Goal: Task Accomplishment & Management: Manage account settings

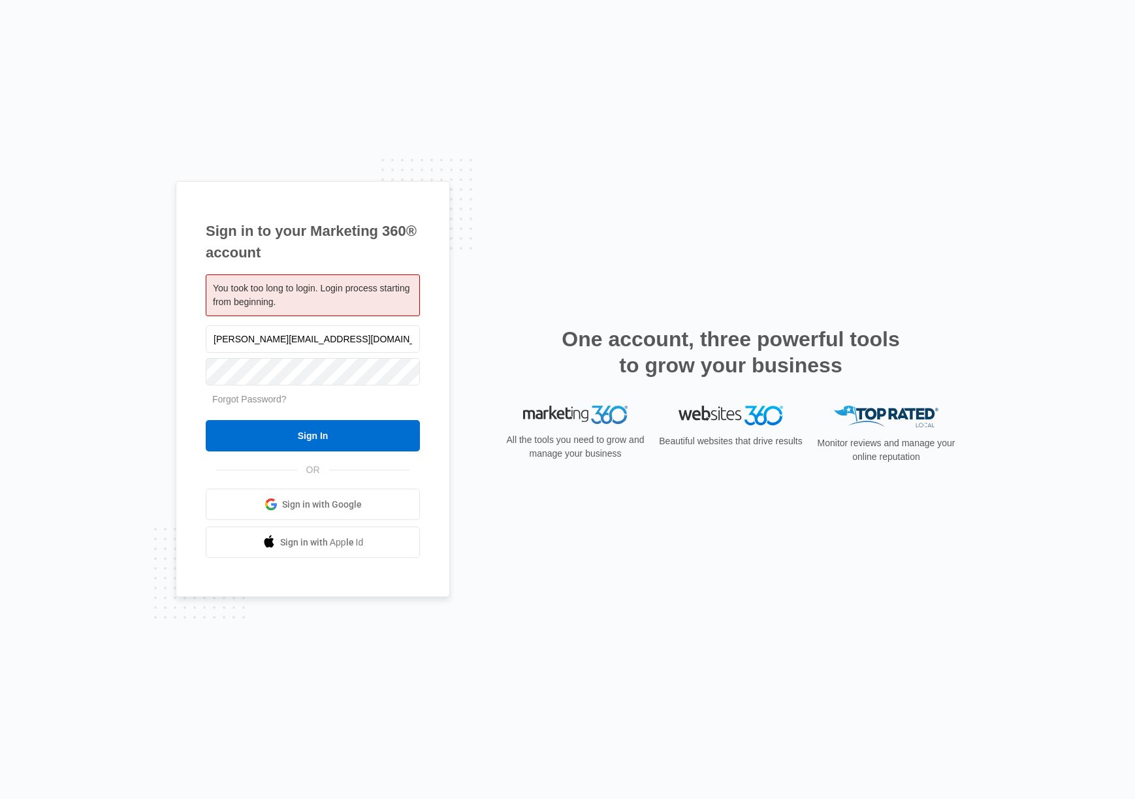
type input "[PERSON_NAME][EMAIL_ADDRESS][DOMAIN_NAME]"
click at [206, 420] on input "Sign In" at bounding box center [313, 435] width 214 height 31
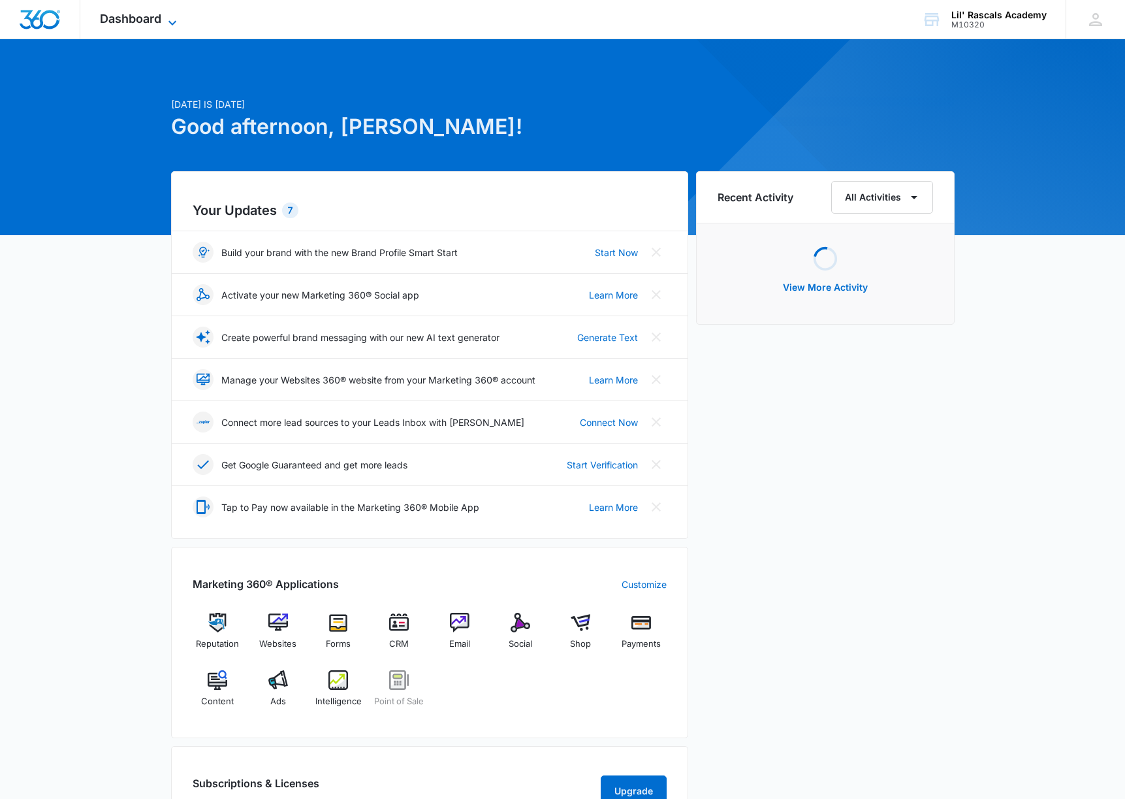
click at [170, 16] on icon at bounding box center [173, 23] width 16 height 16
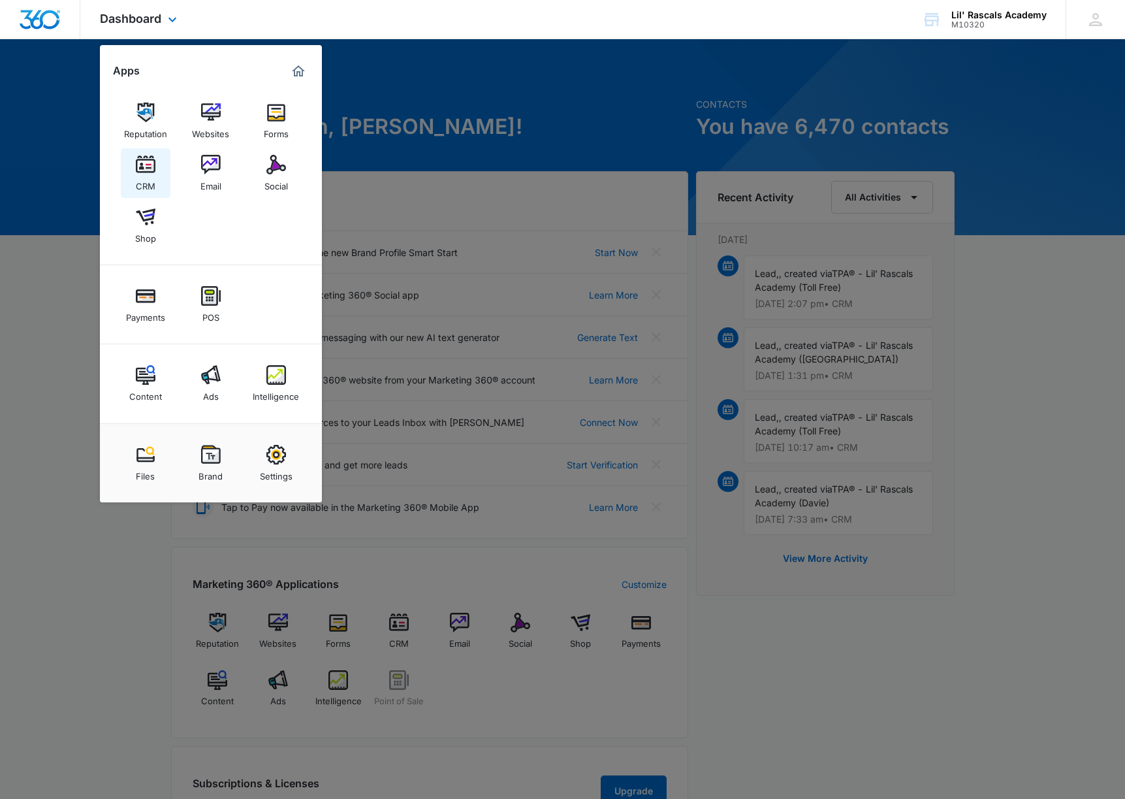
click at [167, 164] on link "CRM" at bounding box center [146, 173] width 50 height 50
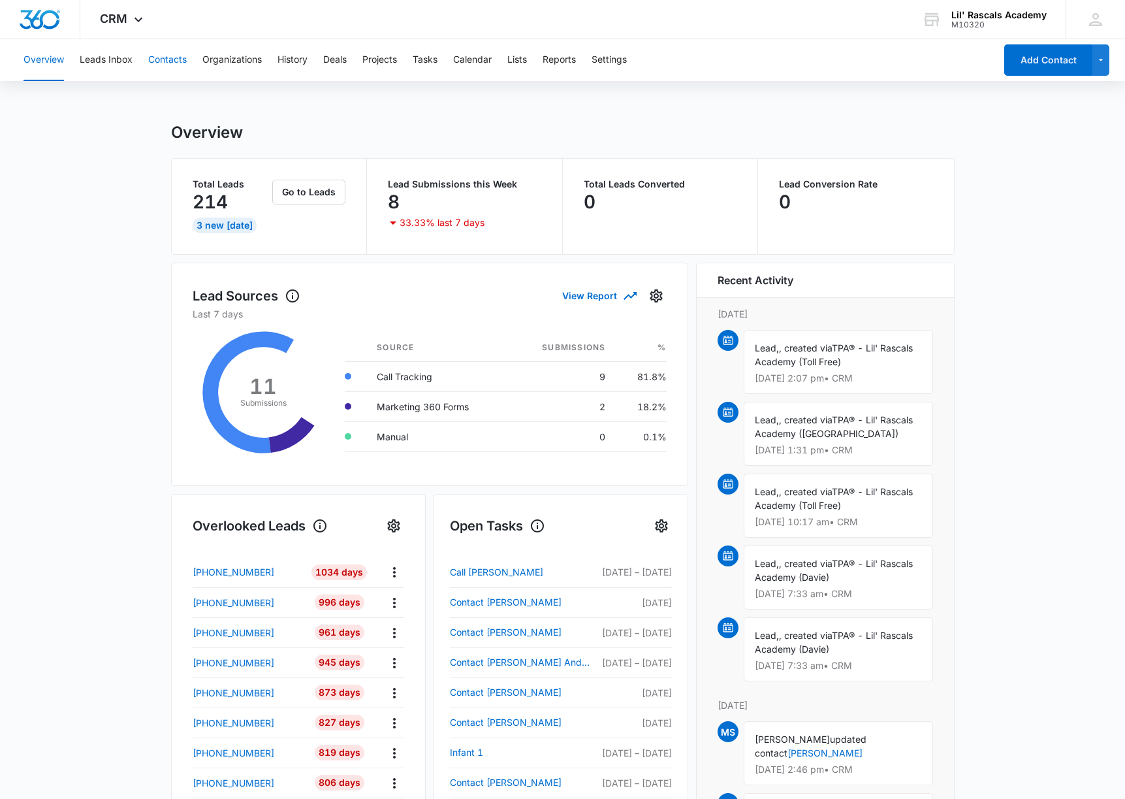
click at [176, 71] on button "Contacts" at bounding box center [167, 60] width 39 height 42
